Goal: Task Accomplishment & Management: Use online tool/utility

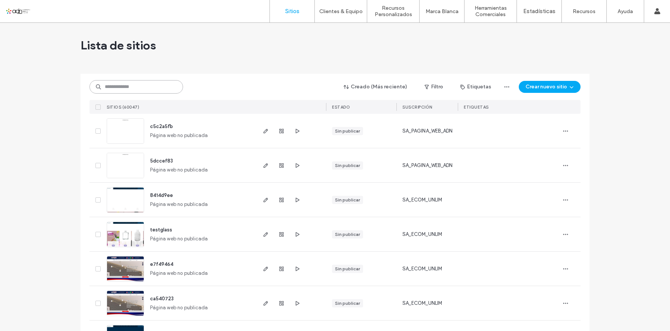
click at [144, 88] on input at bounding box center [137, 86] width 94 height 13
paste input "*********"
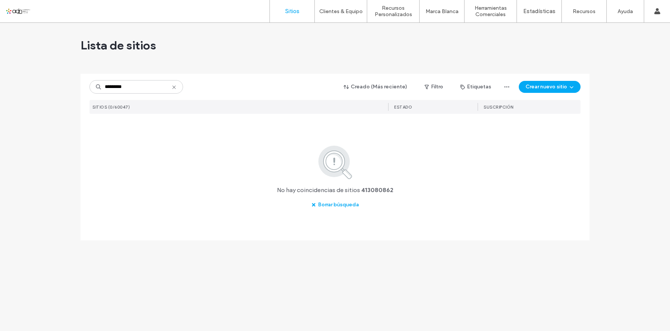
click at [136, 94] on div "********* Creado (Más reciente) Filtro Etiquetas Crear nuevo sitio SITIOS (0/60…" at bounding box center [335, 142] width 491 height 137
click at [136, 89] on input "*********" at bounding box center [137, 86] width 94 height 13
paste input
type input "*********"
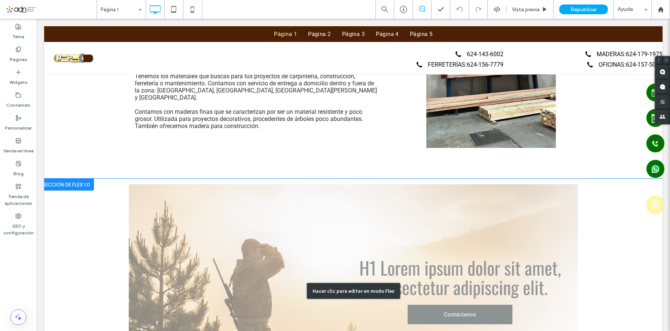
scroll to position [225, 0]
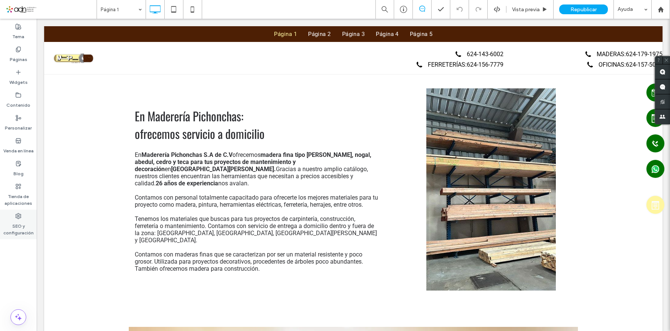
click at [13, 223] on label "SEO y configuración" at bounding box center [18, 227] width 37 height 17
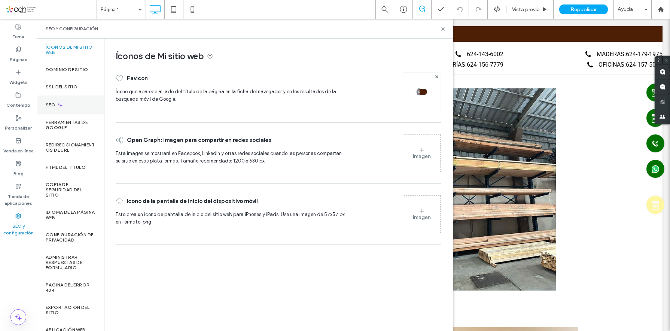
click at [53, 108] on div "SEO" at bounding box center [70, 104] width 67 height 18
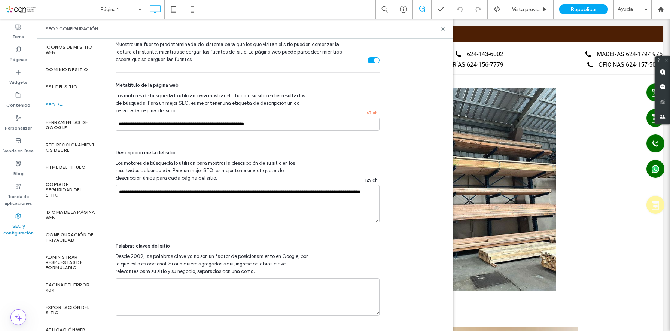
scroll to position [381, 0]
click at [444, 27] on icon at bounding box center [443, 29] width 6 height 6
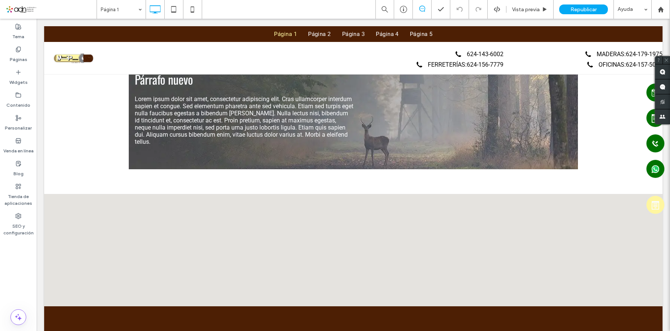
scroll to position [1086, 0]
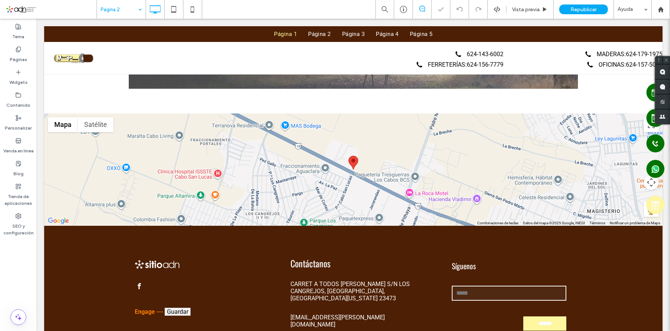
click at [109, 12] on input at bounding box center [119, 9] width 37 height 19
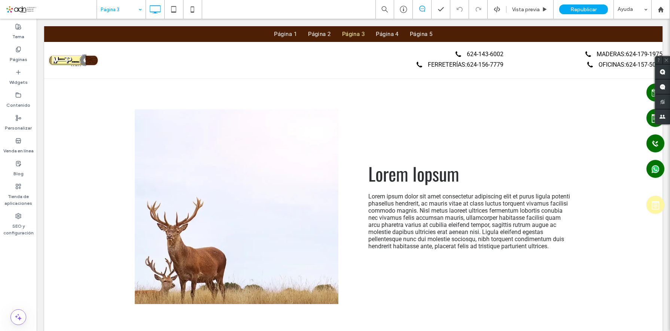
click at [130, 8] on input at bounding box center [119, 9] width 37 height 19
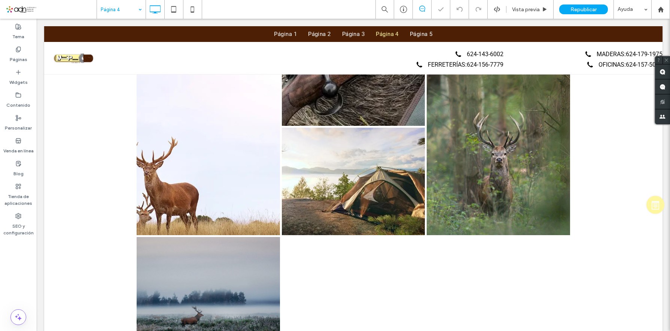
scroll to position [487, 0]
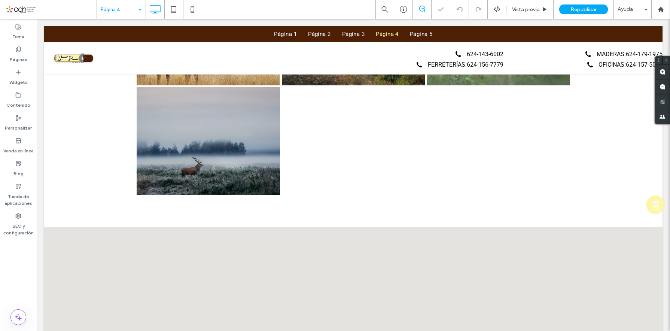
click at [115, 7] on input at bounding box center [119, 9] width 37 height 19
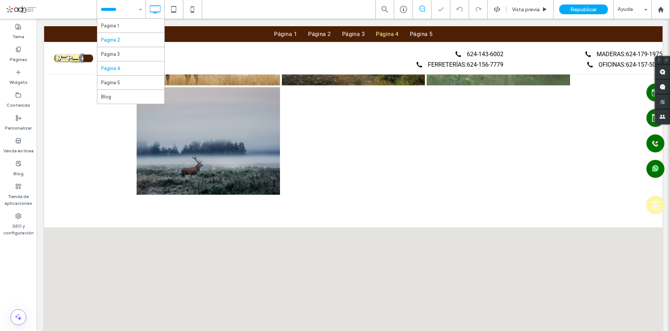
scroll to position [0, 0]
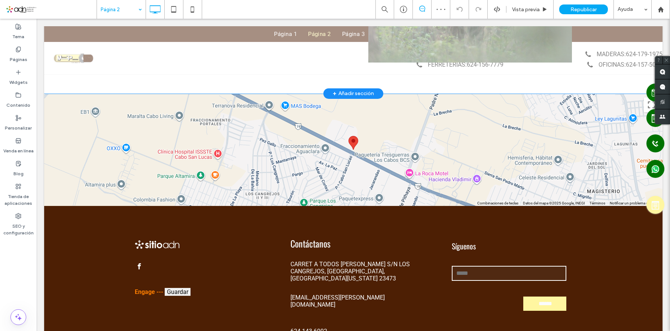
scroll to position [262, 0]
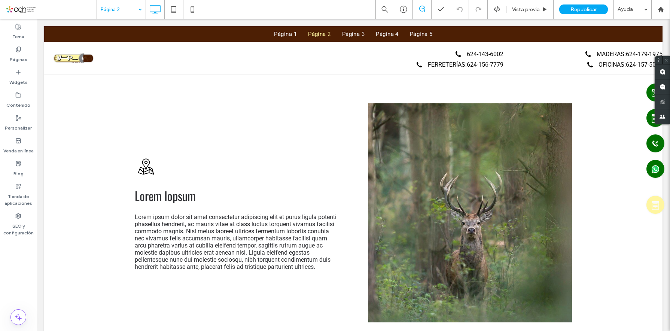
click at [131, 7] on input at bounding box center [119, 9] width 37 height 19
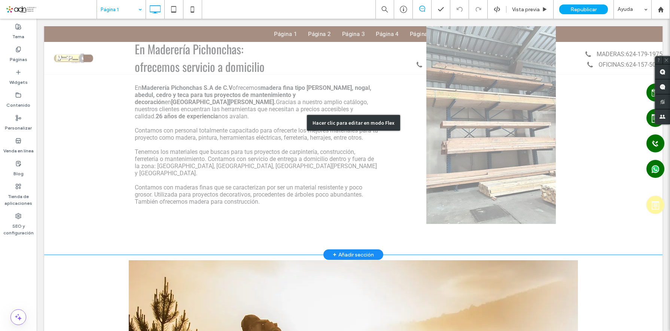
scroll to position [220, 0]
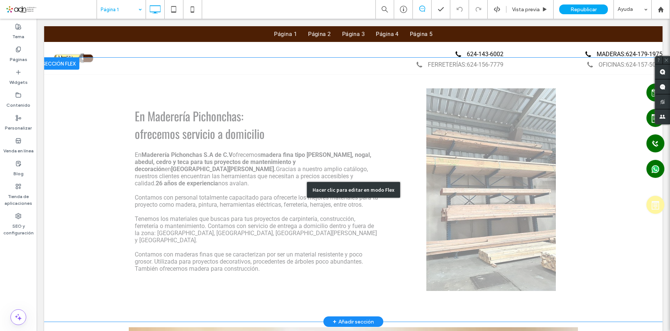
click at [303, 102] on div "Hacer clic para editar en modo Flex" at bounding box center [353, 190] width 619 height 264
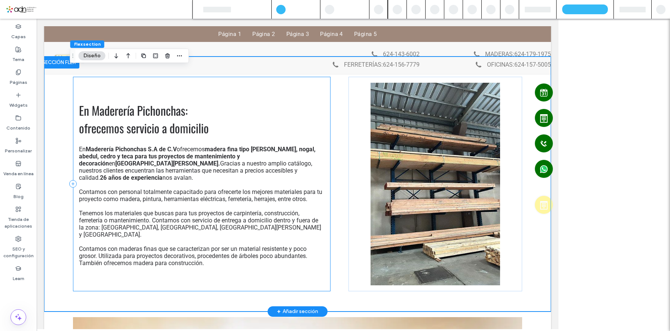
scroll to position [216, 0]
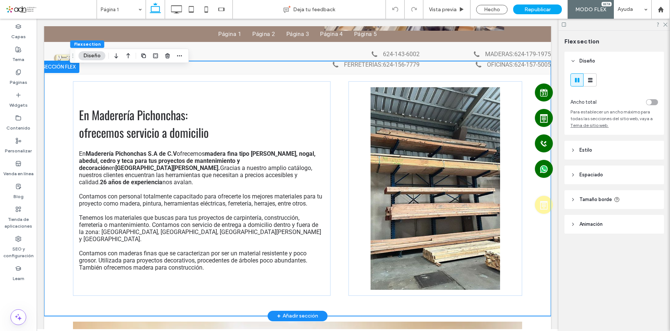
click at [58, 68] on div at bounding box center [59, 67] width 41 height 12
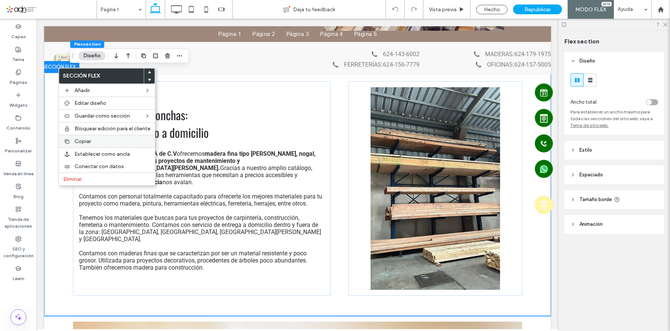
click at [83, 139] on span "Copiar" at bounding box center [83, 141] width 16 height 6
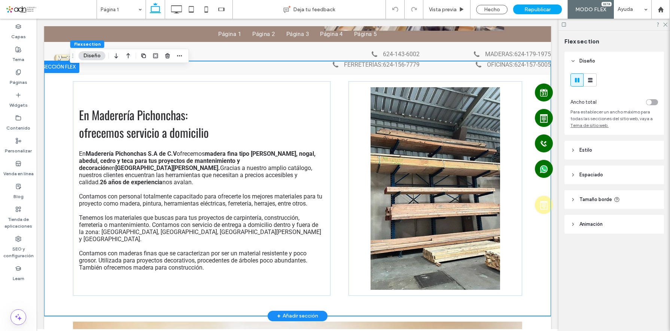
click at [65, 70] on div at bounding box center [59, 67] width 41 height 12
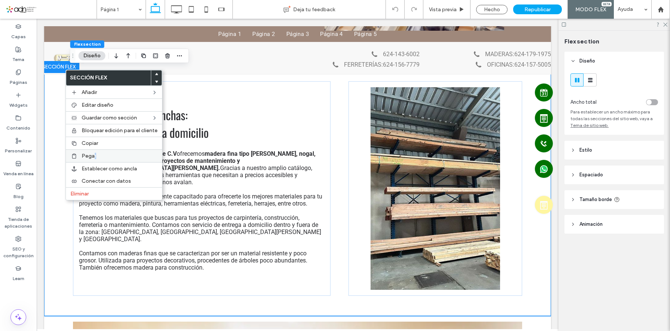
click at [95, 154] on span "Pegar" at bounding box center [89, 156] width 15 height 6
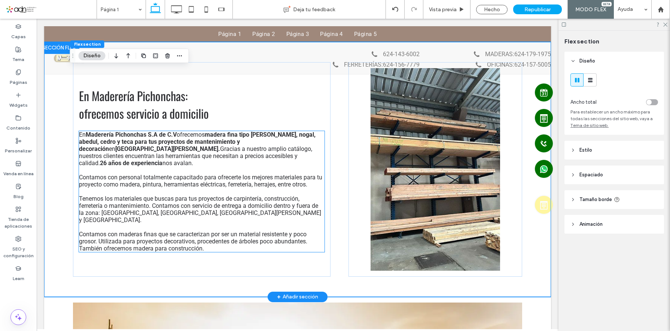
scroll to position [477, 0]
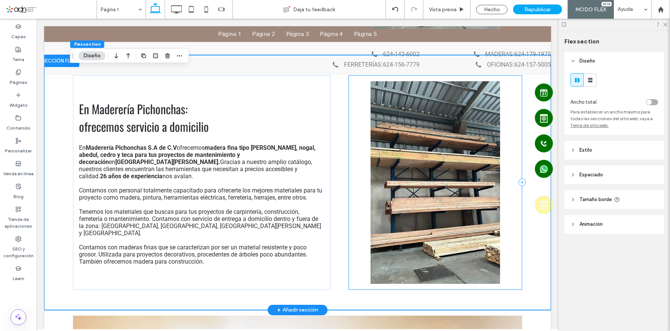
click at [354, 110] on div at bounding box center [436, 182] width 174 height 215
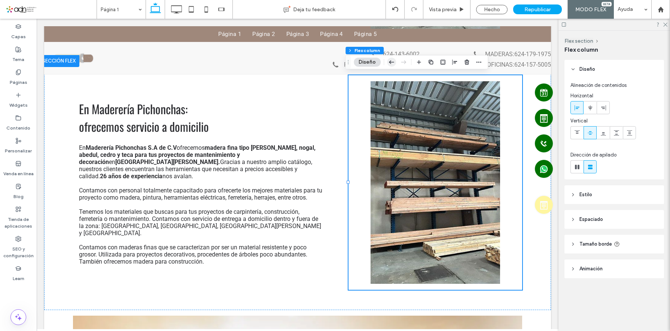
click at [390, 61] on use "button" at bounding box center [391, 61] width 5 height 3
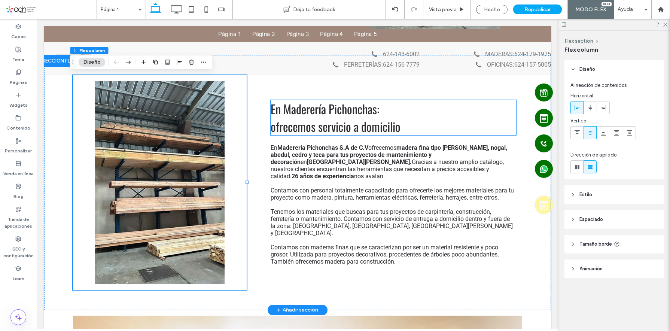
click at [294, 109] on span "En Maderería Pichonchas:" at bounding box center [325, 109] width 109 height 18
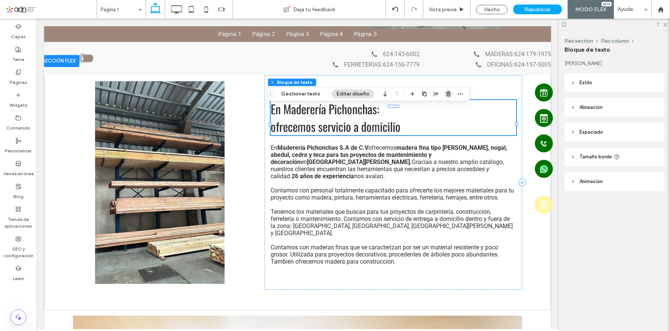
click at [446, 93] on use "button" at bounding box center [448, 93] width 4 height 5
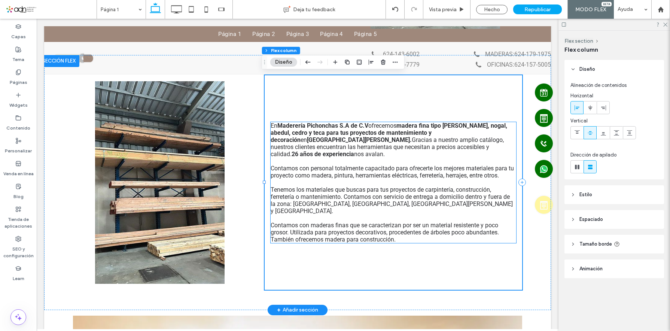
click at [347, 129] on strong "Maderería Pichonchas S.A de C.V" at bounding box center [323, 125] width 91 height 7
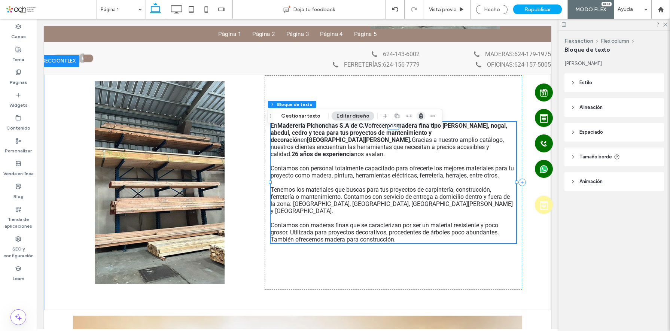
drag, startPoint x: 419, startPoint y: 114, endPoint x: 382, endPoint y: 96, distance: 41.0
click at [419, 114] on icon "button" at bounding box center [421, 116] width 6 height 6
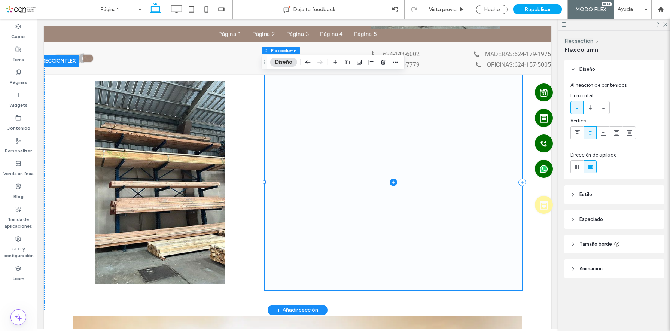
click at [390, 181] on icon at bounding box center [393, 182] width 7 height 7
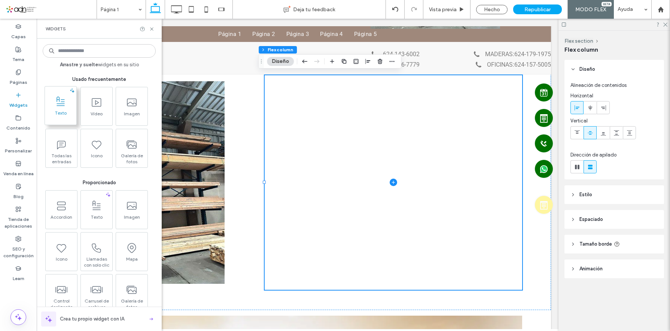
click at [65, 95] on span at bounding box center [60, 101] width 31 height 17
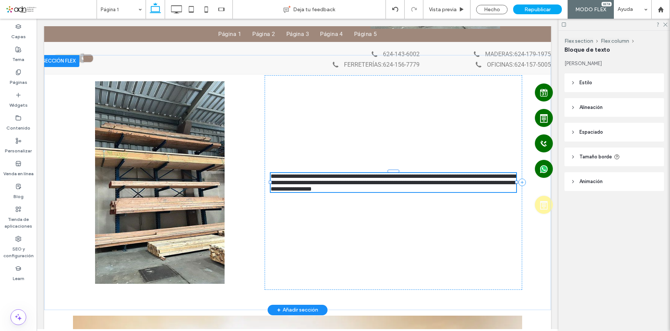
type input "******"
type input "**"
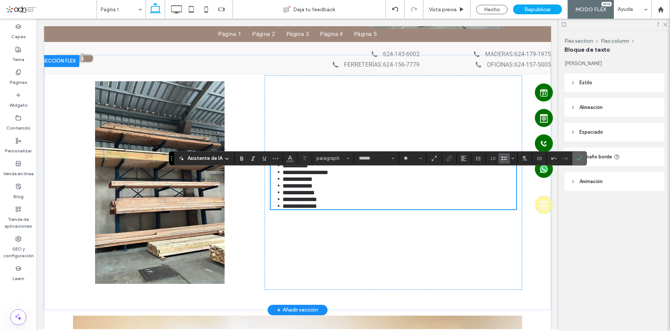
scroll to position [480, 0]
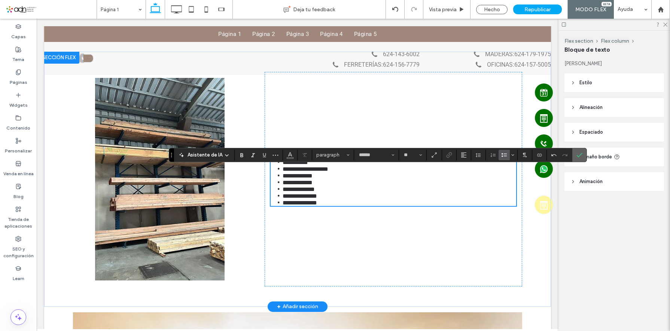
click at [579, 160] on span "Confirmar" at bounding box center [578, 154] width 3 height 13
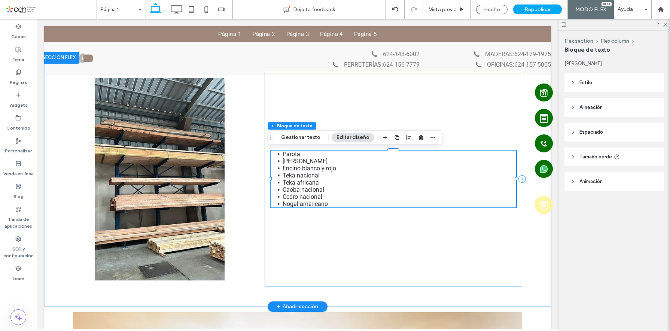
click at [446, 119] on div "Parota [PERSON_NAME] Encino blanco y [PERSON_NAME] nacional Teka africana Caoba…" at bounding box center [394, 179] width 258 height 215
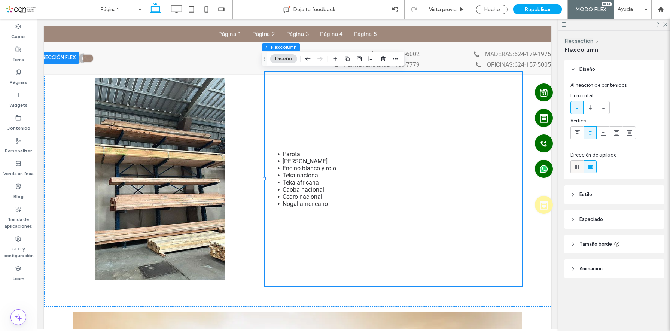
drag, startPoint x: 581, startPoint y: 167, endPoint x: 515, endPoint y: 161, distance: 66.6
click at [581, 167] on icon at bounding box center [577, 166] width 7 height 7
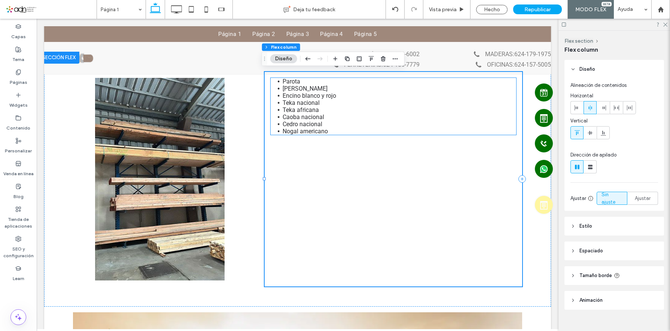
type input "*"
type input "**"
click at [380, 116] on li "Caoba nacional" at bounding box center [400, 116] width 234 height 7
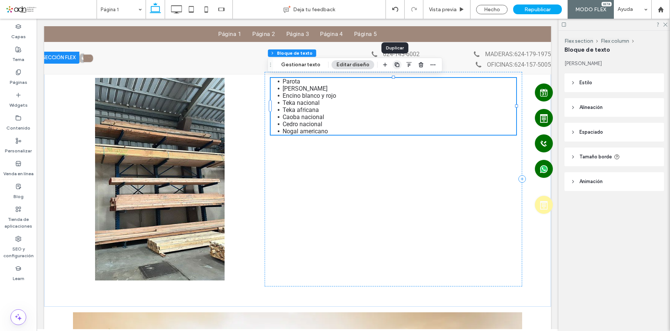
click at [394, 62] on icon "button" at bounding box center [397, 65] width 6 height 6
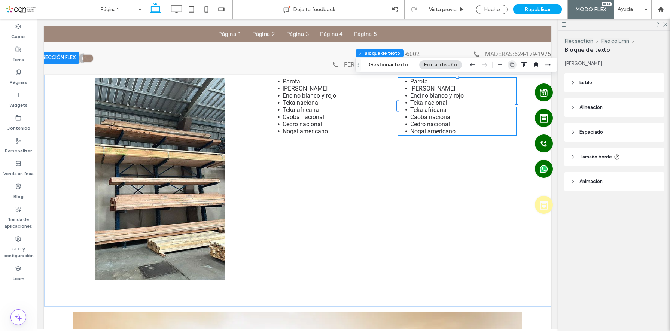
click at [510, 63] on use "button" at bounding box center [512, 65] width 4 height 4
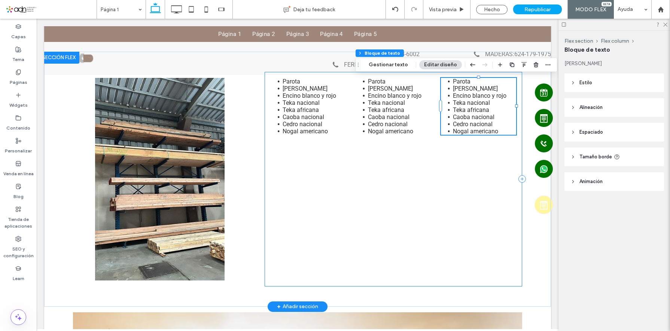
click at [400, 237] on div "Parota [PERSON_NAME] Encino blanco y [PERSON_NAME] nacional Teka africana Caoba…" at bounding box center [394, 179] width 258 height 215
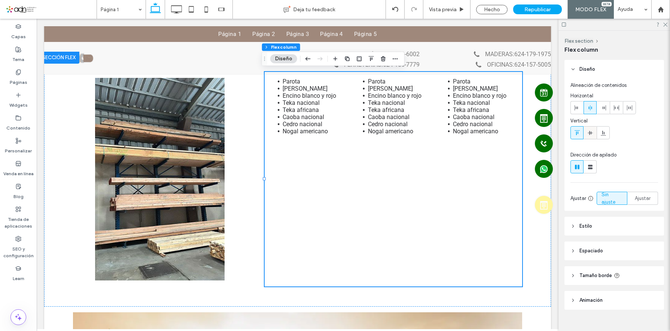
click at [595, 133] on div at bounding box center [590, 133] width 12 height 12
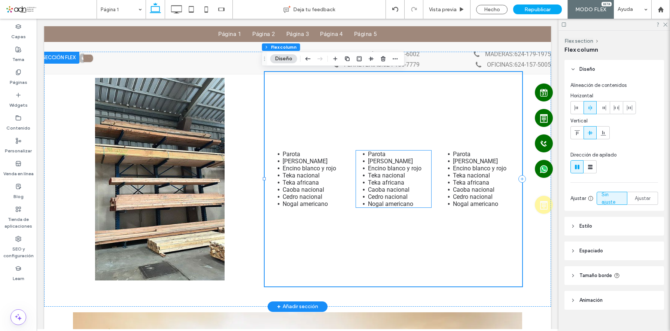
click at [368, 173] on span "Teka nacional" at bounding box center [386, 175] width 37 height 7
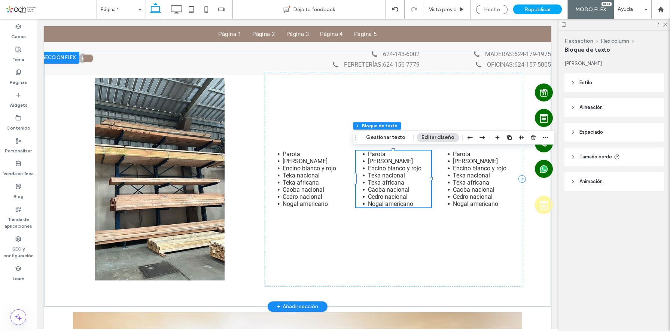
click at [368, 173] on span "Teka nacional" at bounding box center [386, 175] width 37 height 7
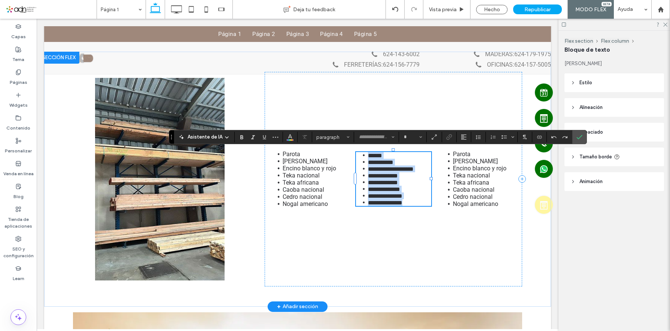
type input "******"
type input "**"
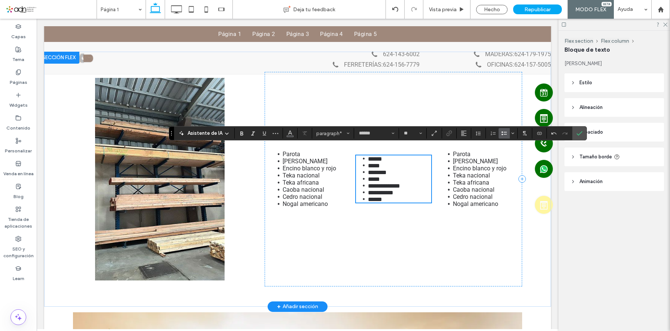
scroll to position [484, 0]
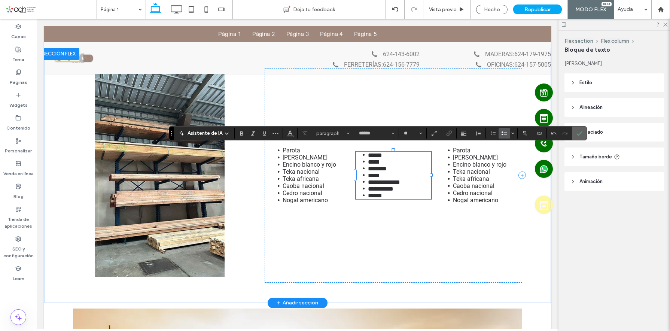
drag, startPoint x: 577, startPoint y: 132, endPoint x: 516, endPoint y: 107, distance: 66.0
click at [577, 132] on icon "Confirmar" at bounding box center [580, 133] width 6 height 6
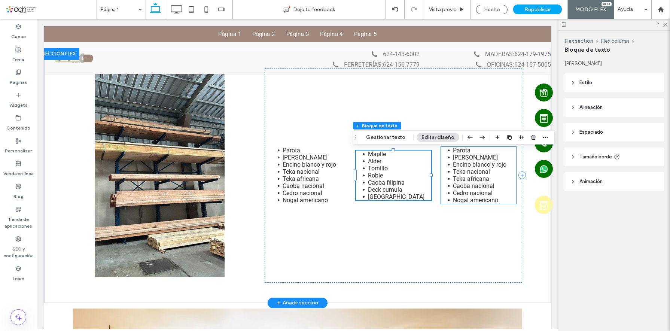
click at [468, 172] on span "Teka nacional" at bounding box center [471, 171] width 37 height 7
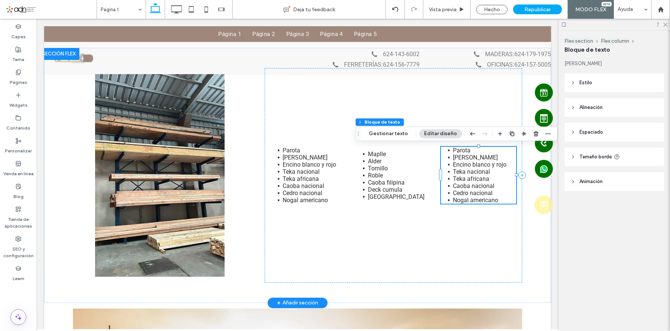
click at [468, 172] on span "Teka nacional" at bounding box center [471, 171] width 37 height 7
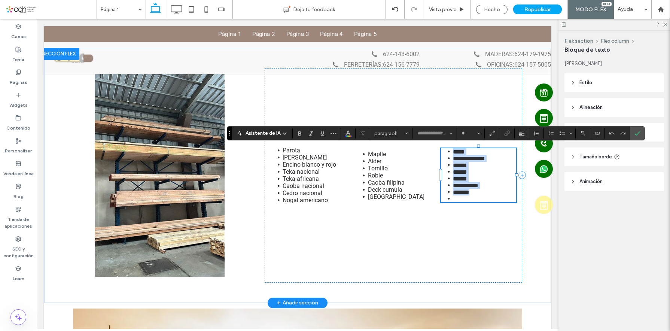
type input "******"
type input "**"
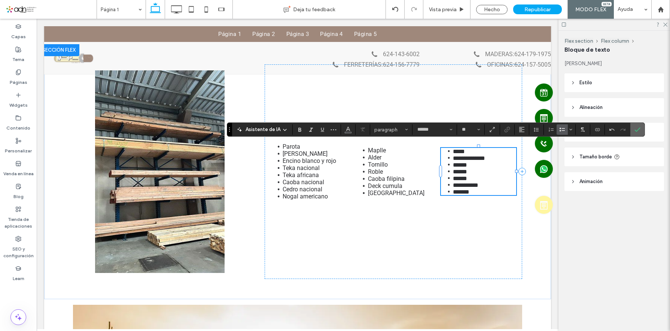
click at [640, 131] on icon "Confirmar" at bounding box center [638, 130] width 6 height 6
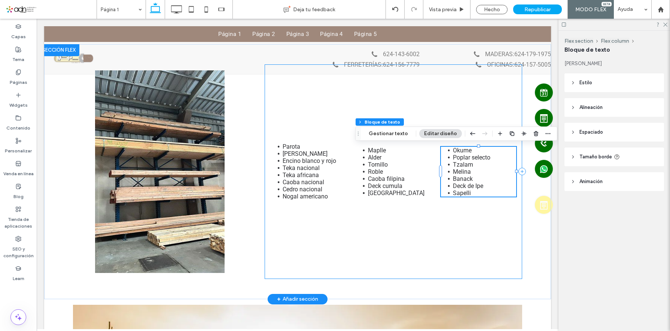
click at [385, 224] on div "Parota [PERSON_NAME] Encino blanco y [PERSON_NAME] nacional Teka africana Caoba…" at bounding box center [394, 171] width 258 height 215
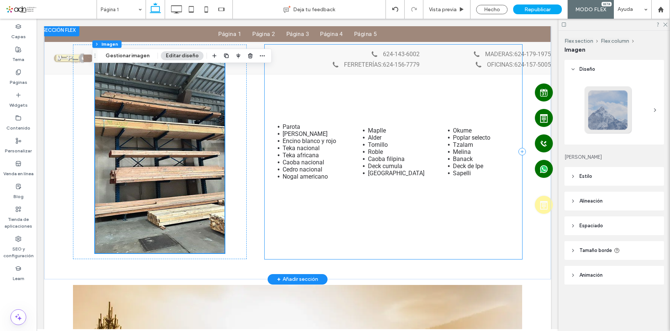
scroll to position [562, 0]
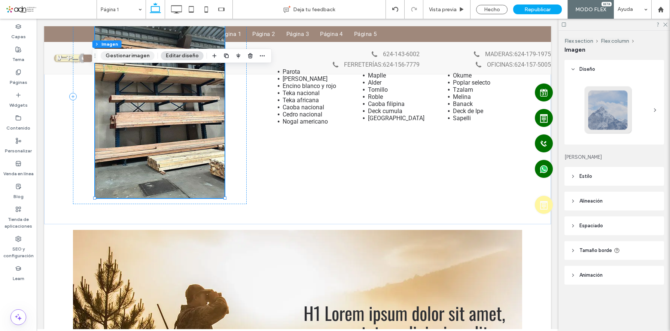
click at [133, 54] on button "Gestionar imagen" at bounding box center [128, 55] width 54 height 9
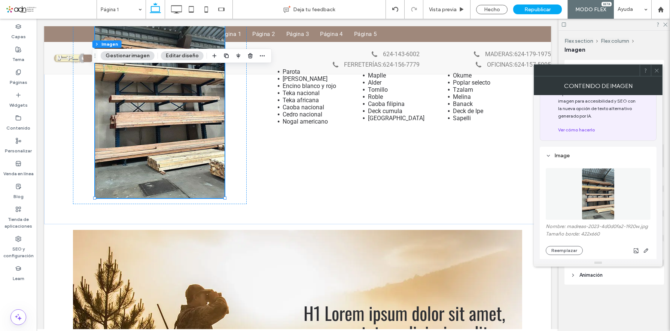
scroll to position [75, 0]
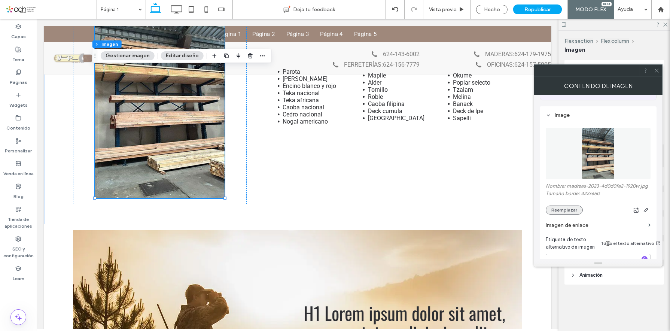
click at [568, 206] on button "Reemplazar" at bounding box center [564, 210] width 37 height 9
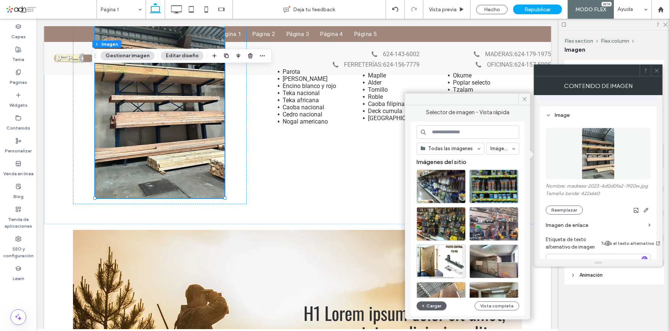
click at [457, 131] on input at bounding box center [468, 131] width 103 height 13
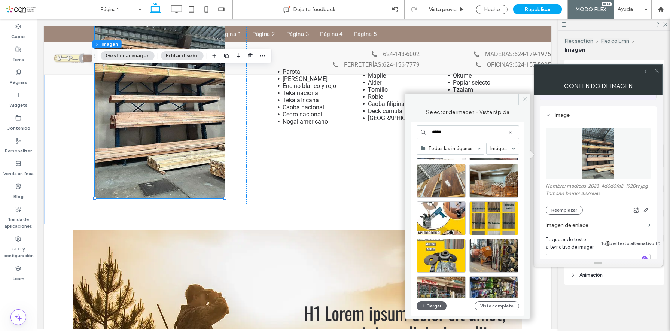
scroll to position [112, 0]
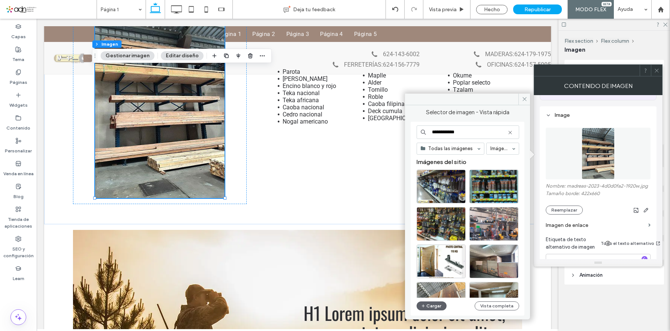
type input "**********"
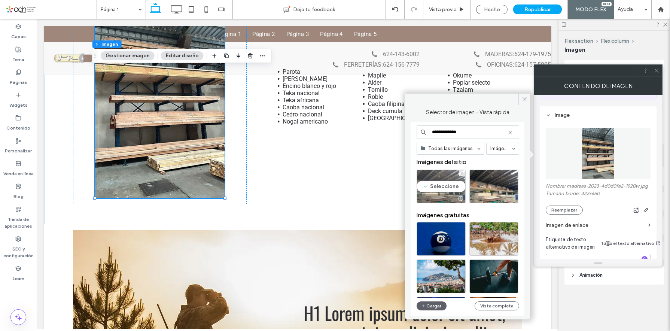
click at [436, 186] on div "Seleccione" at bounding box center [441, 187] width 49 height 34
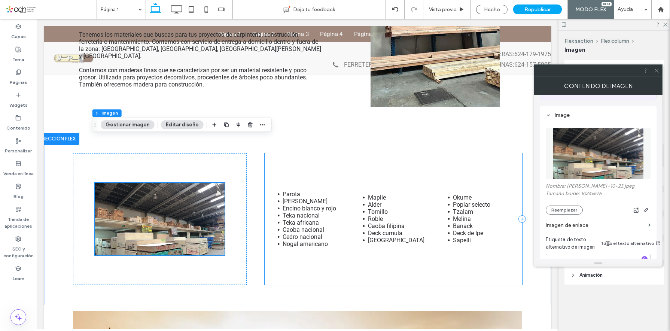
scroll to position [474, 0]
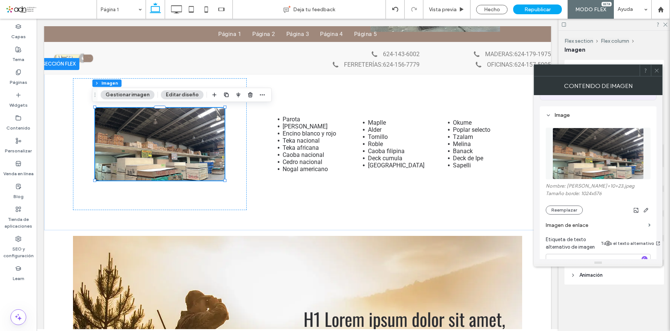
click at [654, 71] on icon at bounding box center [657, 71] width 6 height 6
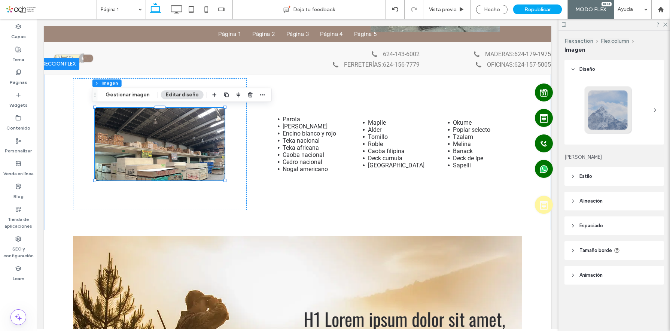
click at [613, 176] on header "Estilo" at bounding box center [615, 176] width 100 height 19
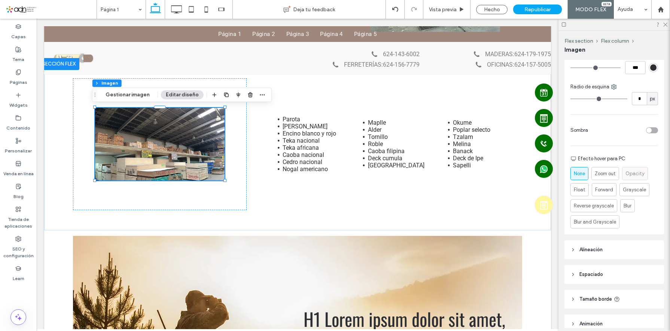
scroll to position [284, 0]
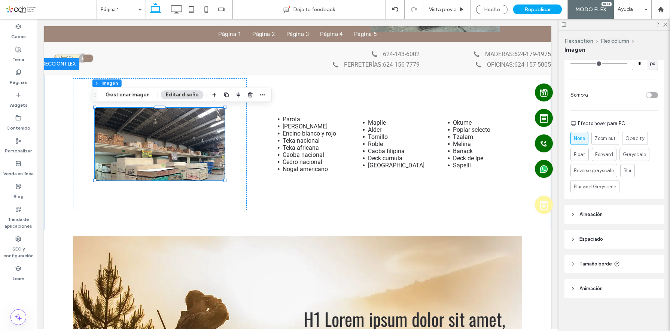
click at [620, 214] on header "Alineación" at bounding box center [615, 214] width 100 height 19
click at [623, 233] on div at bounding box center [619, 233] width 12 height 12
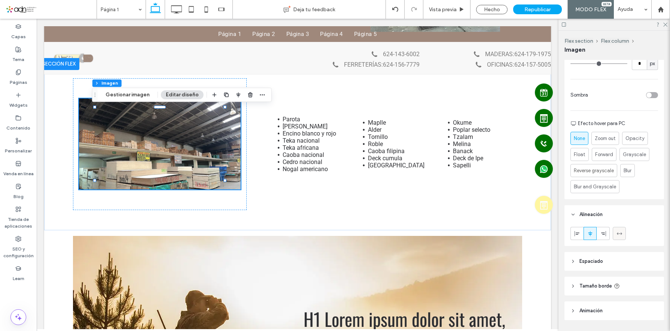
type input "***"
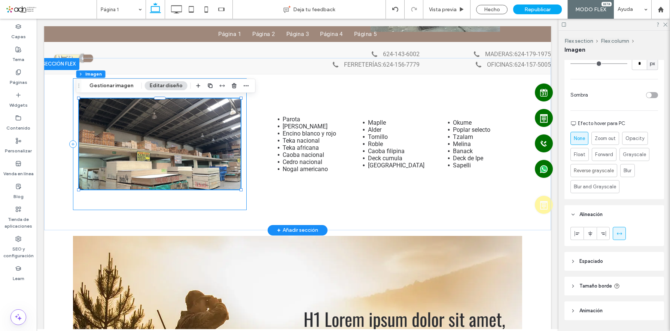
click at [210, 199] on div at bounding box center [160, 144] width 174 height 132
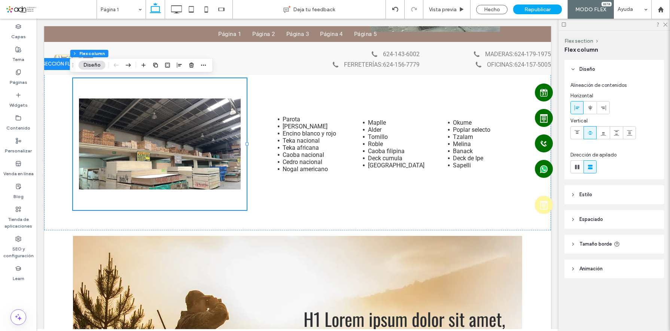
click at [600, 217] on span "Espaciado" at bounding box center [592, 219] width 24 height 7
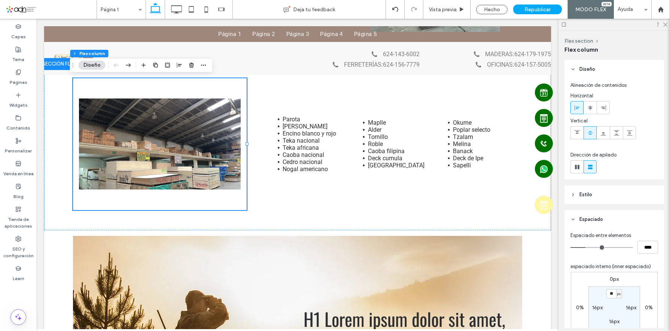
click at [602, 216] on span "Espaciado" at bounding box center [592, 219] width 24 height 7
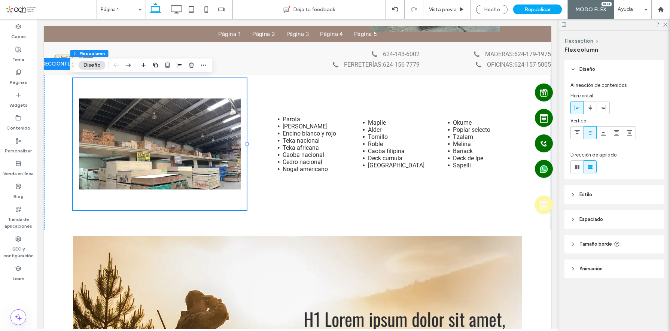
click at [601, 246] on span "Tamaño borde" at bounding box center [596, 243] width 33 height 7
click at [643, 269] on input "***" at bounding box center [648, 263] width 21 height 13
type input "***"
type input "****"
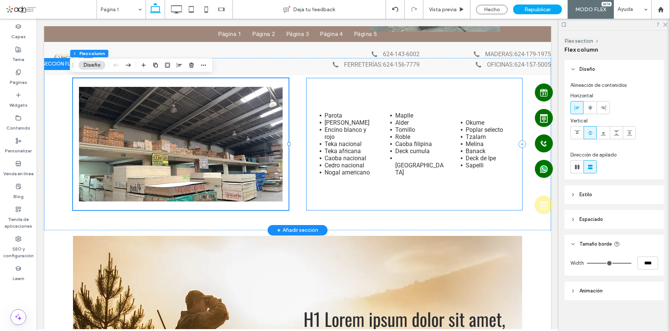
click at [307, 137] on div "Parota [PERSON_NAME] Encino blanco y [PERSON_NAME] nacional Teka africana Caoba…" at bounding box center [415, 144] width 216 height 132
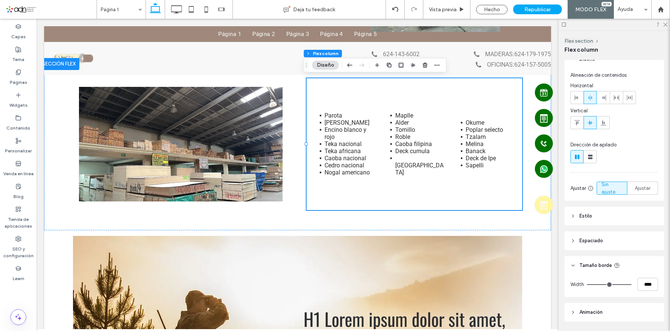
scroll to position [0, 0]
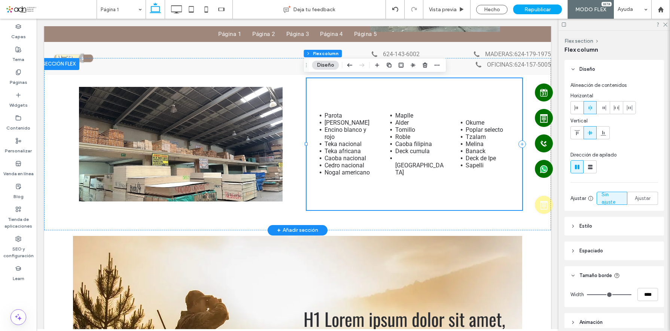
click at [378, 154] on div "Parota [PERSON_NAME] Encino blanco y [PERSON_NAME] nacional Teka africana Caoba…" at bounding box center [415, 144] width 216 height 132
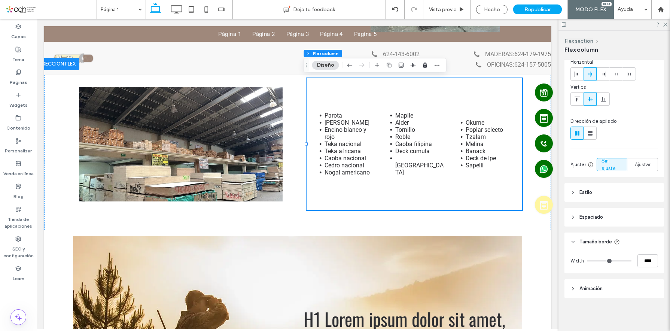
click at [597, 191] on header "Estilo" at bounding box center [615, 192] width 100 height 19
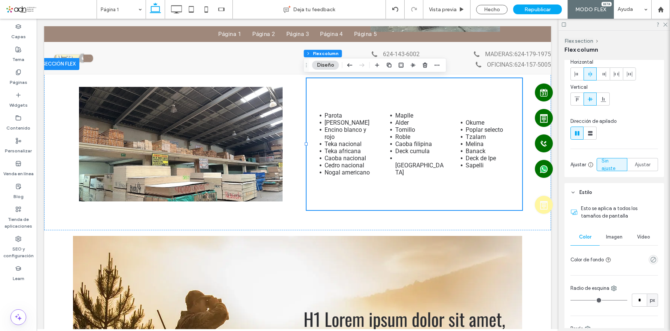
click at [600, 191] on header "Estilo" at bounding box center [615, 192] width 100 height 19
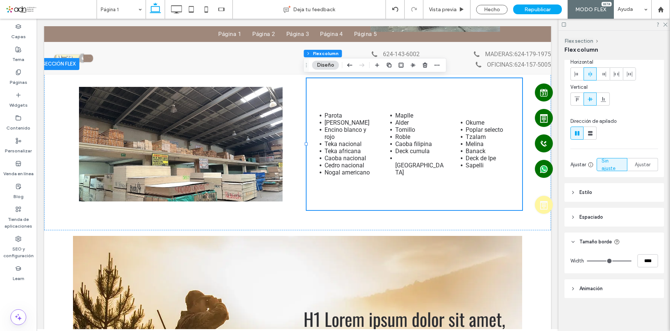
click at [605, 225] on header "Espaciado" at bounding box center [615, 217] width 100 height 19
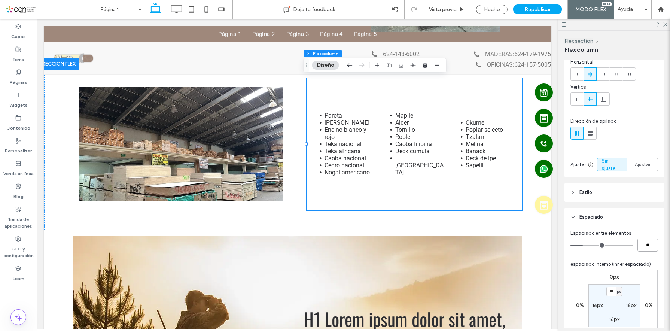
click at [649, 248] on input "**" at bounding box center [648, 245] width 21 height 13
type input "*"
type input "**"
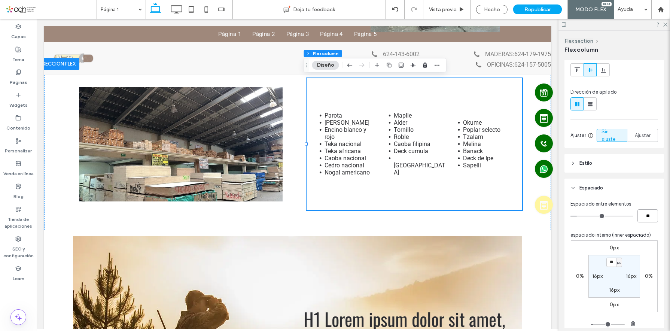
scroll to position [109, 0]
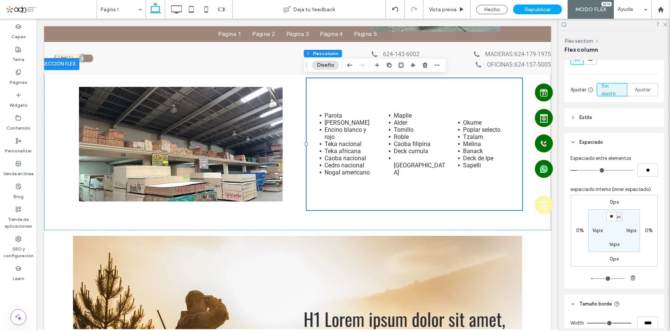
click at [595, 231] on label "16px" at bounding box center [597, 230] width 10 height 6
type input "**"
click at [626, 228] on label "16px" at bounding box center [631, 230] width 10 height 6
type input "**"
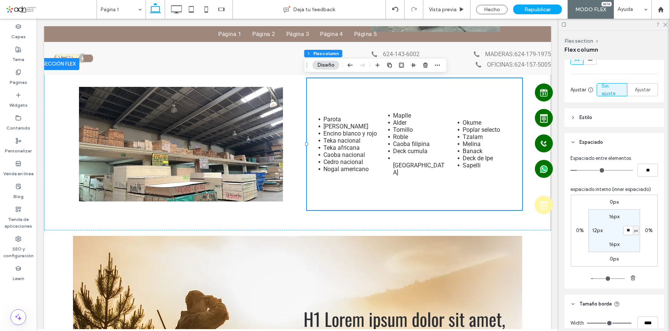
type input "**"
click at [376, 203] on div "Parota [PERSON_NAME] Encino blanco y [PERSON_NAME] nacional Teka africana Caoba…" at bounding box center [414, 144] width 215 height 132
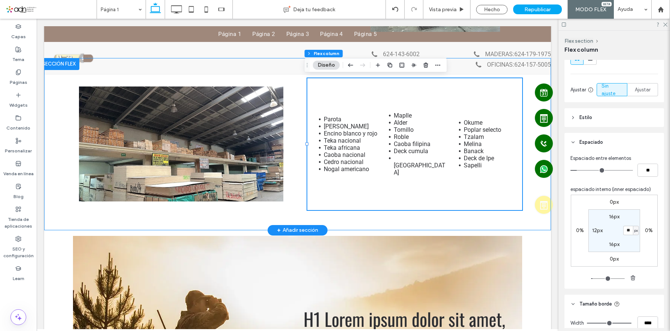
click at [290, 177] on div "Parota [PERSON_NAME] Encino blanco y [PERSON_NAME] nacional Teka africana Caoba…" at bounding box center [297, 144] width 449 height 172
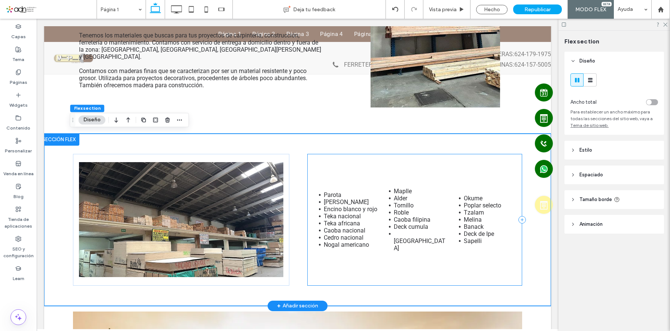
scroll to position [399, 0]
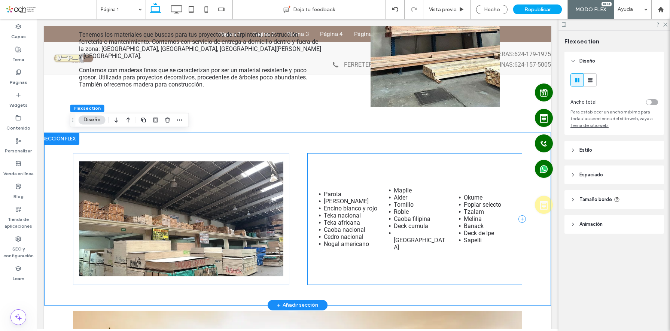
click at [316, 167] on div "Parota [PERSON_NAME] Encino blanco y [PERSON_NAME] nacional Teka africana Caoba…" at bounding box center [414, 219] width 215 height 132
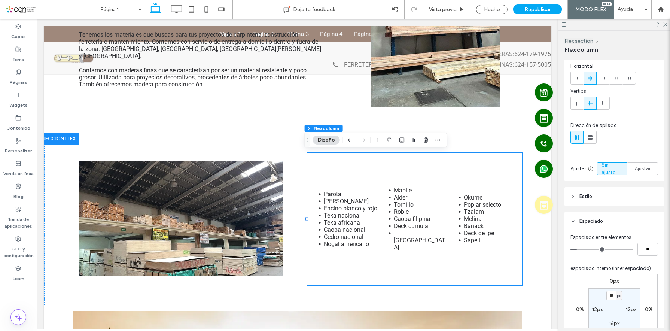
scroll to position [150, 0]
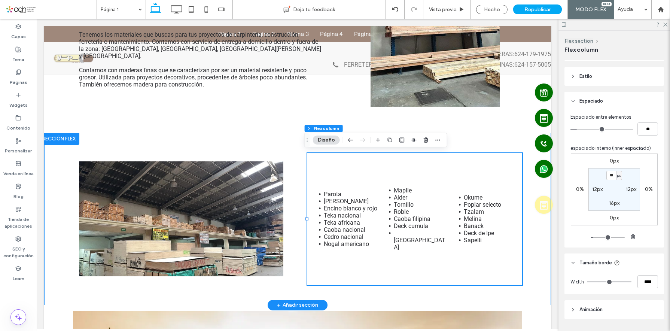
click at [291, 184] on div "Parota [PERSON_NAME] Encino blanco y [PERSON_NAME] nacional Teka africana Caoba…" at bounding box center [297, 219] width 449 height 172
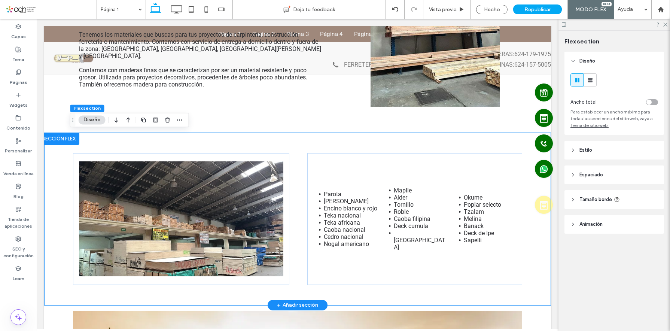
click at [294, 173] on div "Parota [PERSON_NAME] Encino blanco y [PERSON_NAME] nacional Teka africana Caoba…" at bounding box center [297, 219] width 449 height 172
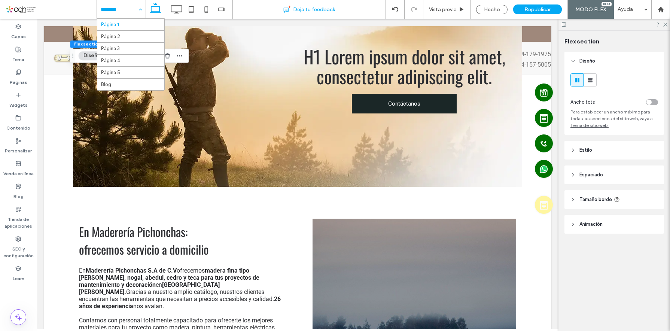
scroll to position [736, 0]
